Goal: Task Accomplishment & Management: Manage account settings

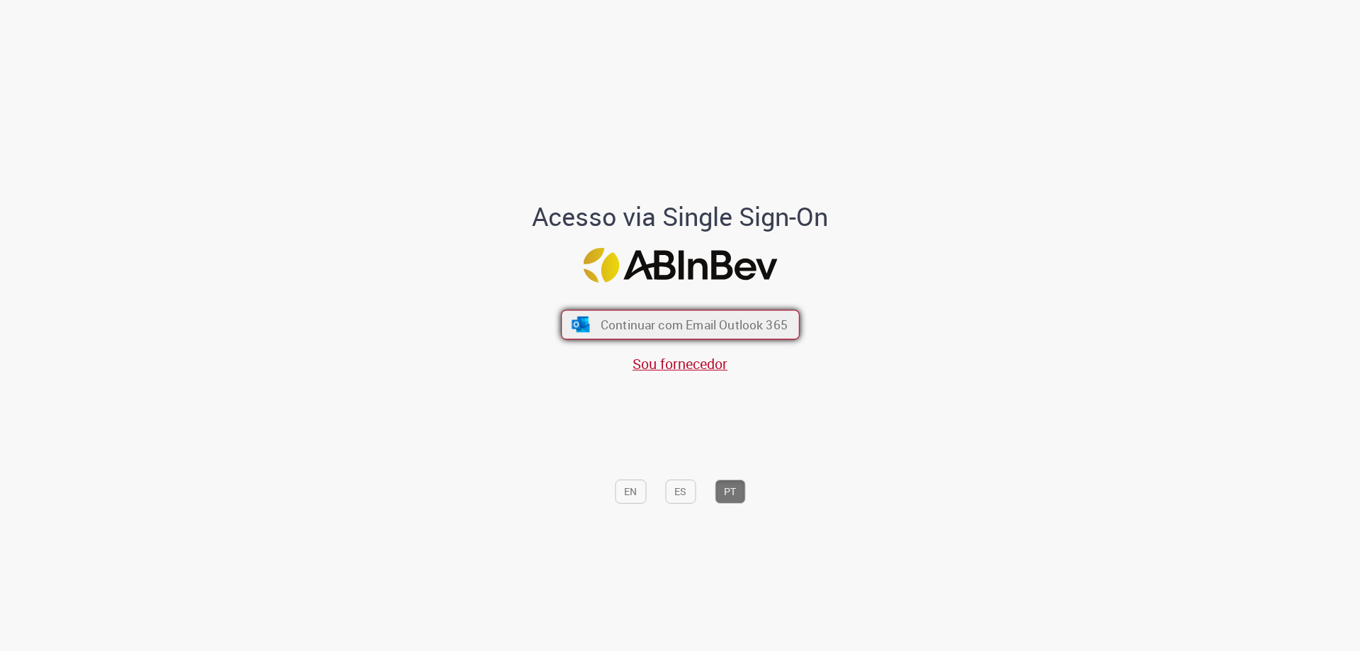
click at [570, 331] on img "submit" at bounding box center [580, 325] width 21 height 16
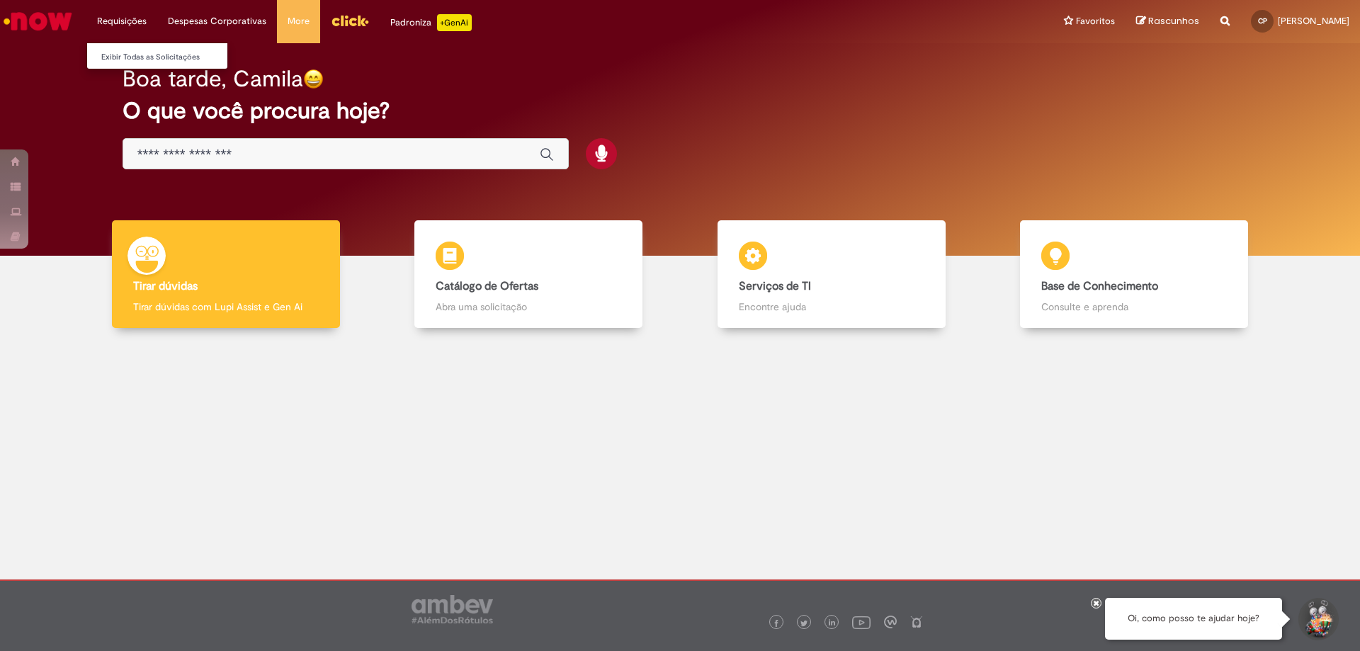
click at [120, 14] on li "Requisições Exibir Todas as Solicitações" at bounding box center [121, 21] width 71 height 43
click at [154, 48] on li "Exibir Todas as Solicitações" at bounding box center [165, 56] width 156 height 18
click at [157, 53] on link "Exibir Todas as Solicitações" at bounding box center [165, 58] width 156 height 16
click at [157, 53] on body "Pular para o conteúdo da página Requisições Exibir Todas as Solicitações Requis…" at bounding box center [680, 325] width 1360 height 651
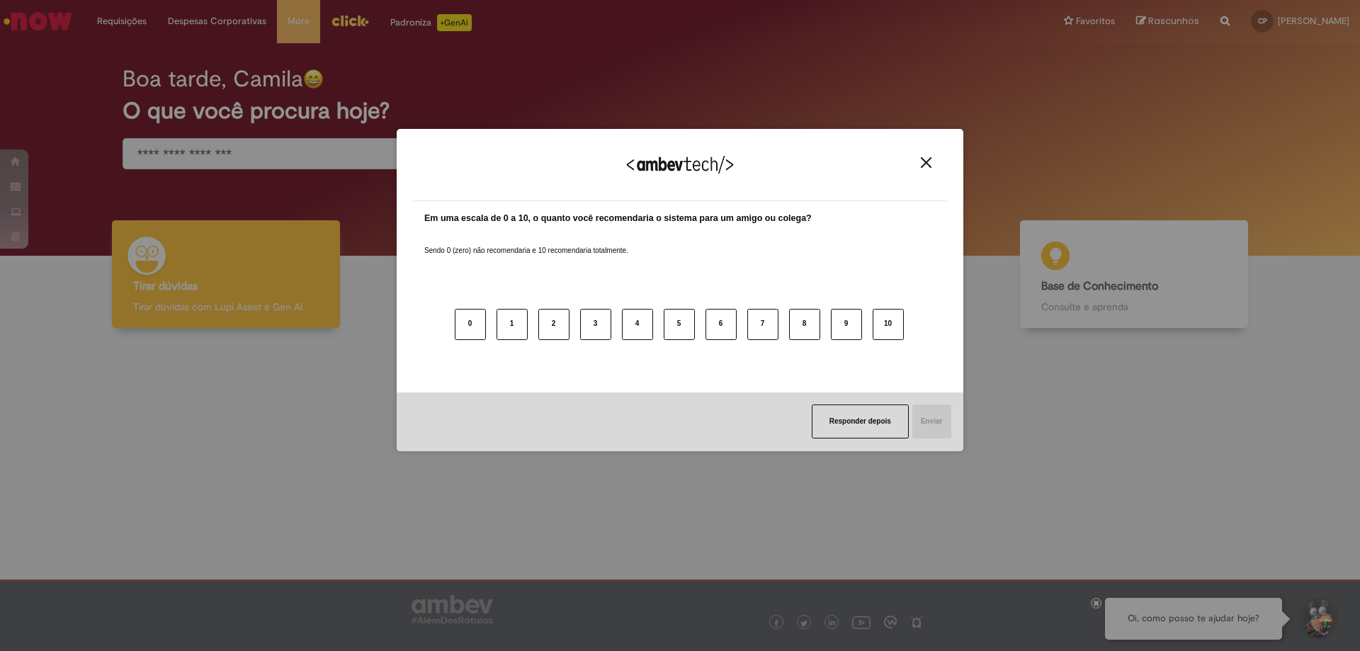
click at [157, 54] on div "Agradecemos seu feedback! Em uma escala de 0 a 10, o quanto você recomendaria o…" at bounding box center [680, 325] width 1360 height 651
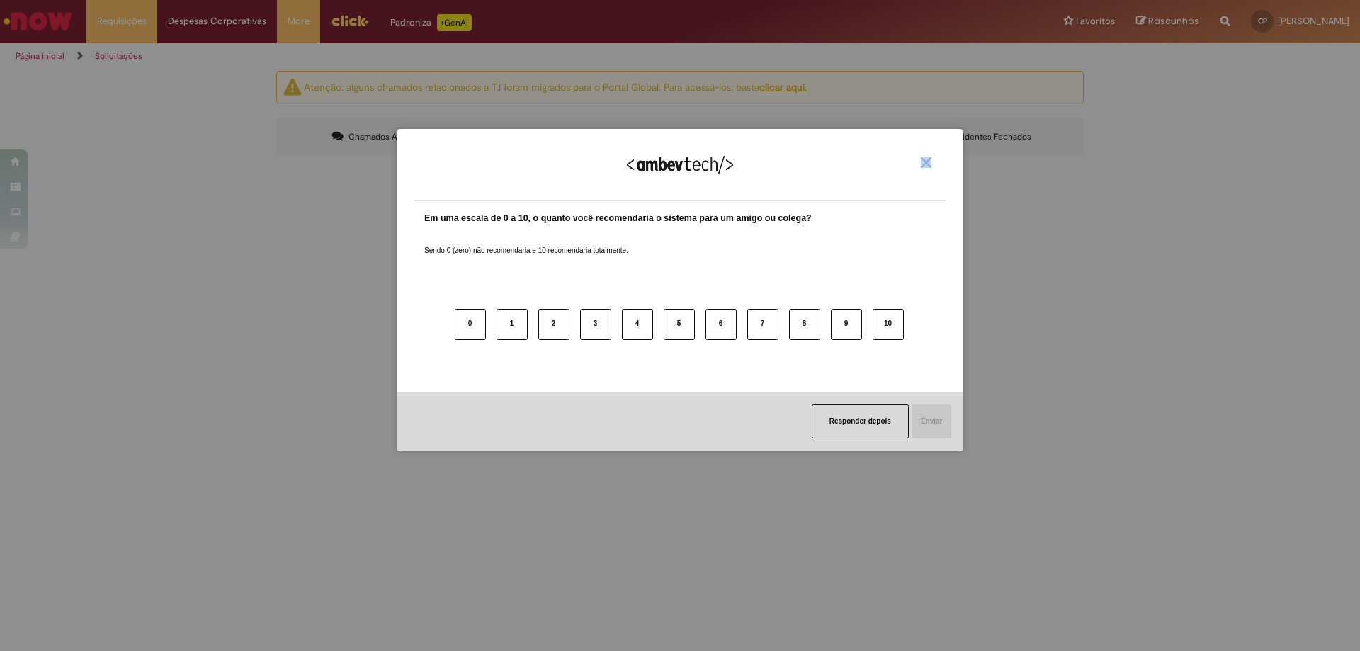
click at [927, 166] on img "Close" at bounding box center [926, 162] width 11 height 11
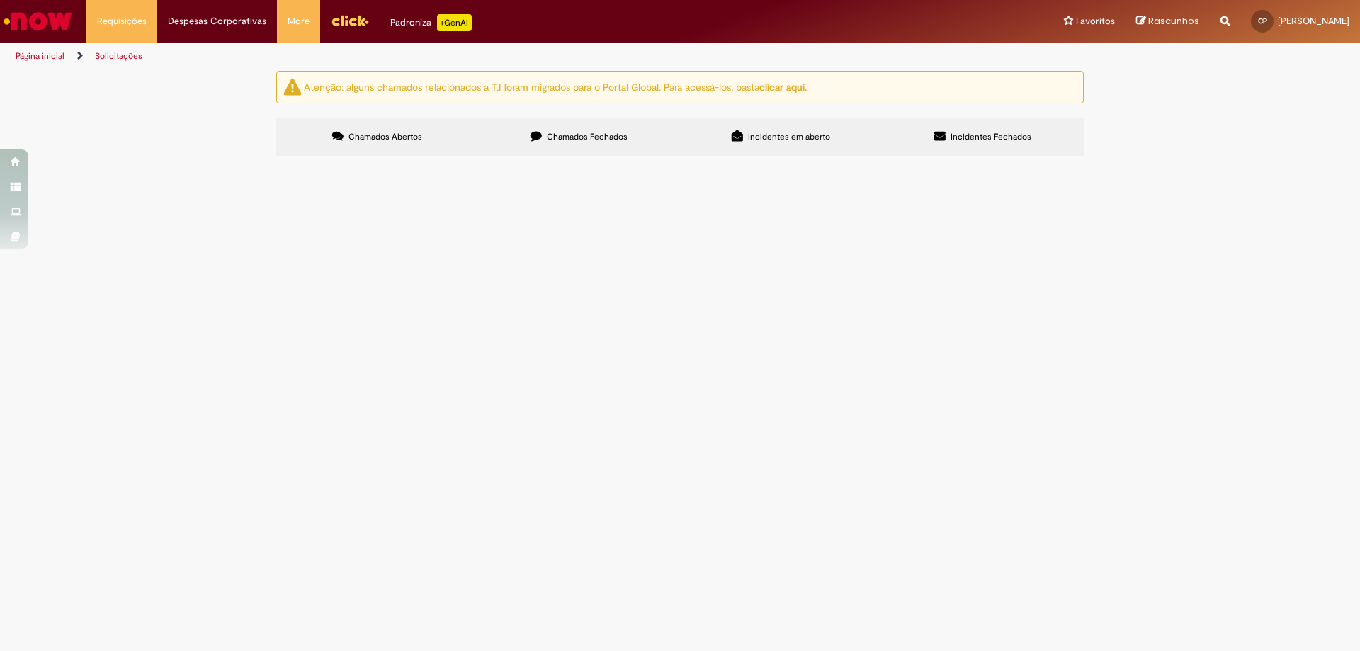
click at [572, 107] on div "Atenção: alguns chamados relacionados a T.I foram migrados para o Portal Global…" at bounding box center [680, 115] width 829 height 89
click at [599, 124] on label "Chamados Fechados" at bounding box center [579, 137] width 202 height 38
click at [713, 147] on label "Incidentes em aberto" at bounding box center [781, 137] width 202 height 38
click at [905, 136] on label "Incidentes Fechados" at bounding box center [983, 137] width 202 height 38
drag, startPoint x: 434, startPoint y: 133, endPoint x: 280, endPoint y: 89, distance: 159.9
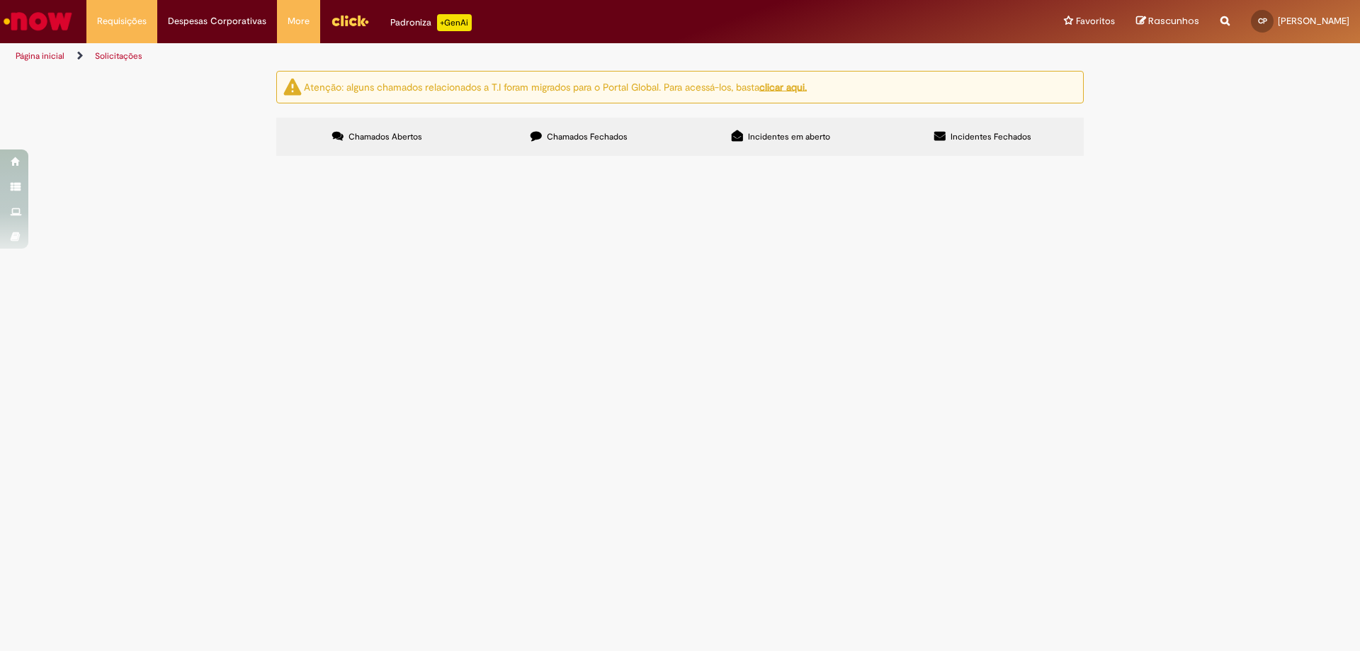
click at [432, 133] on label "Chamados Abertos" at bounding box center [377, 137] width 202 height 38
click at [83, 28] on div "Requisições Exibir Todas as Solicitações Requisições Exibir Todas as Solicitaçõ…" at bounding box center [718, 21] width 1284 height 43
click at [117, 31] on li "Requisições Exibir Todas as Solicitações" at bounding box center [121, 21] width 71 height 43
click at [18, 25] on img "Ir para a Homepage" at bounding box center [37, 21] width 73 height 28
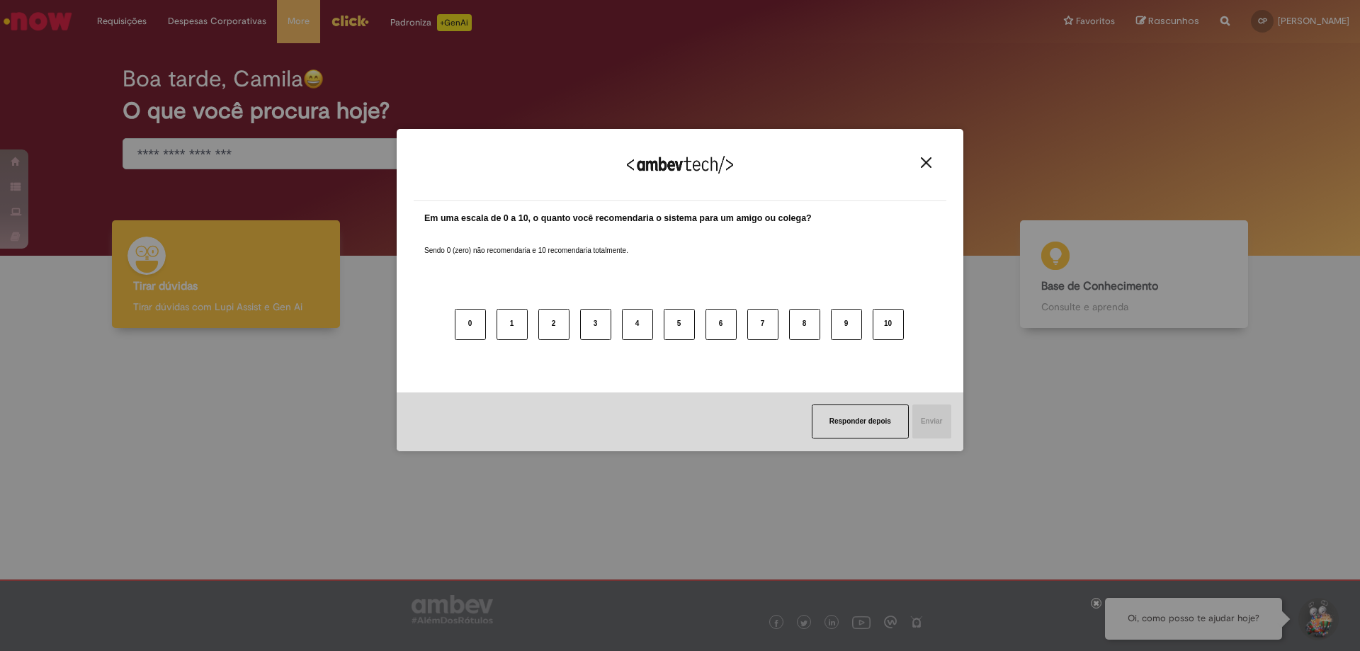
click at [928, 162] on img "Close" at bounding box center [926, 162] width 11 height 11
